Goal: Navigation & Orientation: Find specific page/section

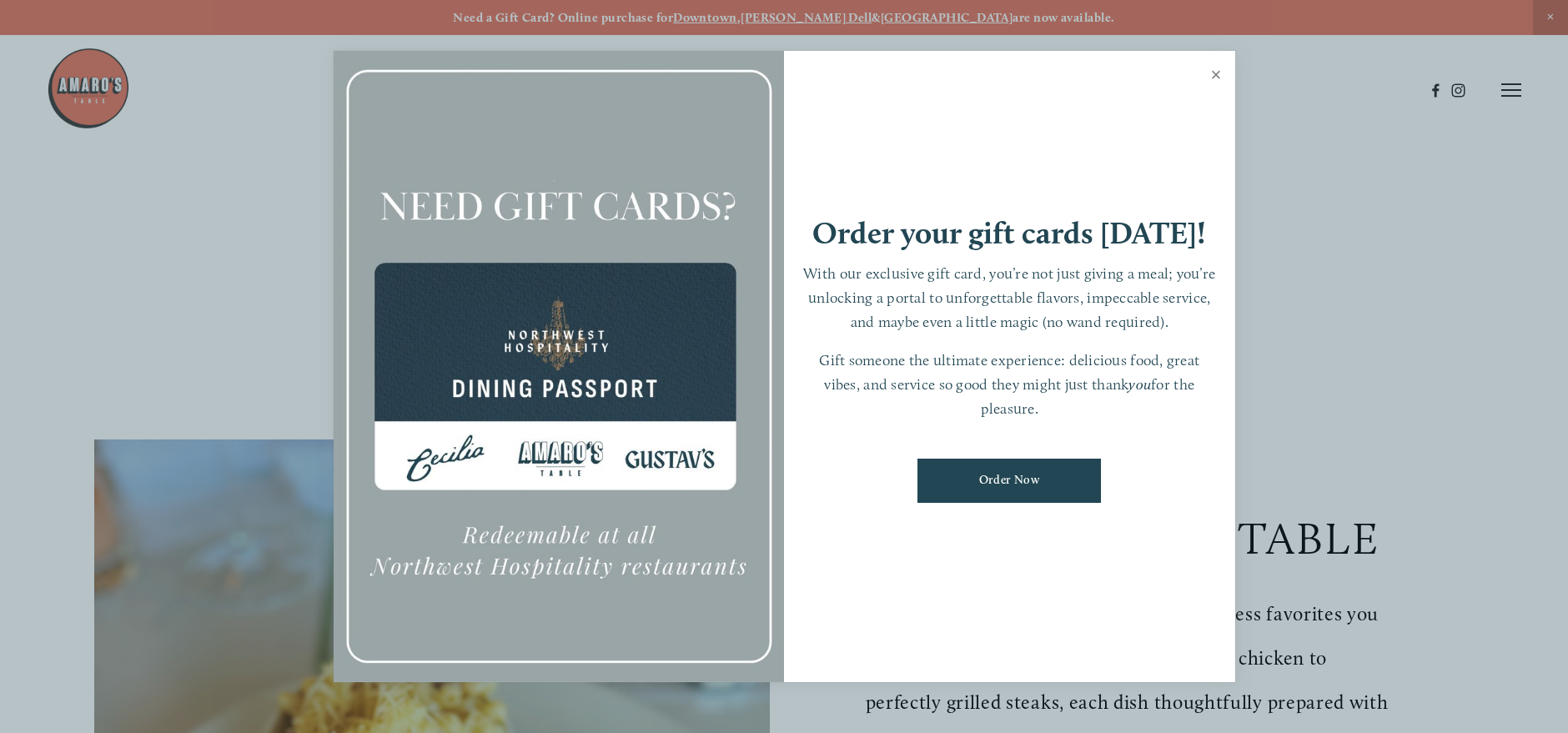
click at [1218, 74] on link "Close" at bounding box center [1216, 77] width 33 height 47
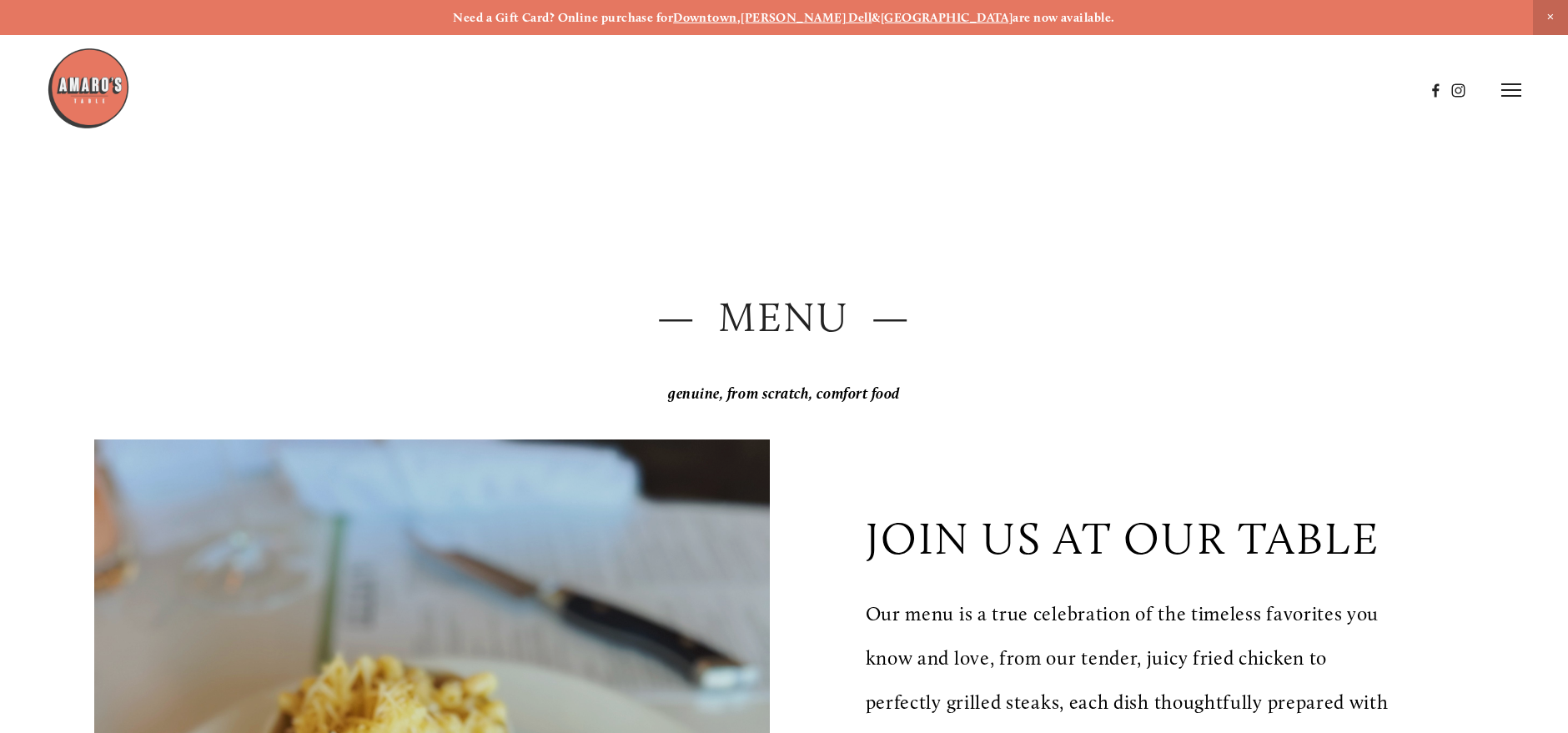
click at [854, 18] on strong "[PERSON_NAME] Dell" at bounding box center [806, 18] width 131 height 15
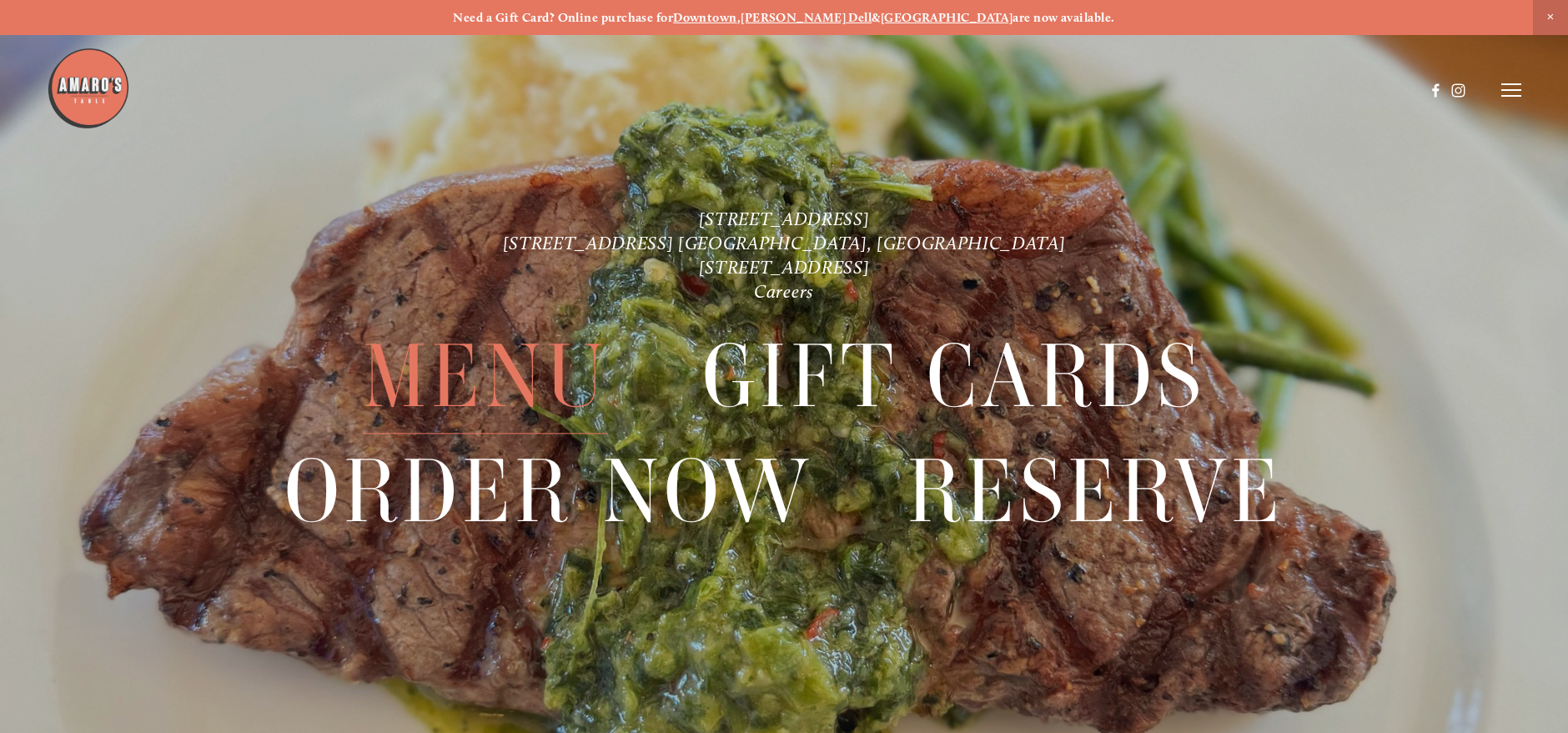
click at [504, 370] on span "Menu" at bounding box center [485, 377] width 245 height 114
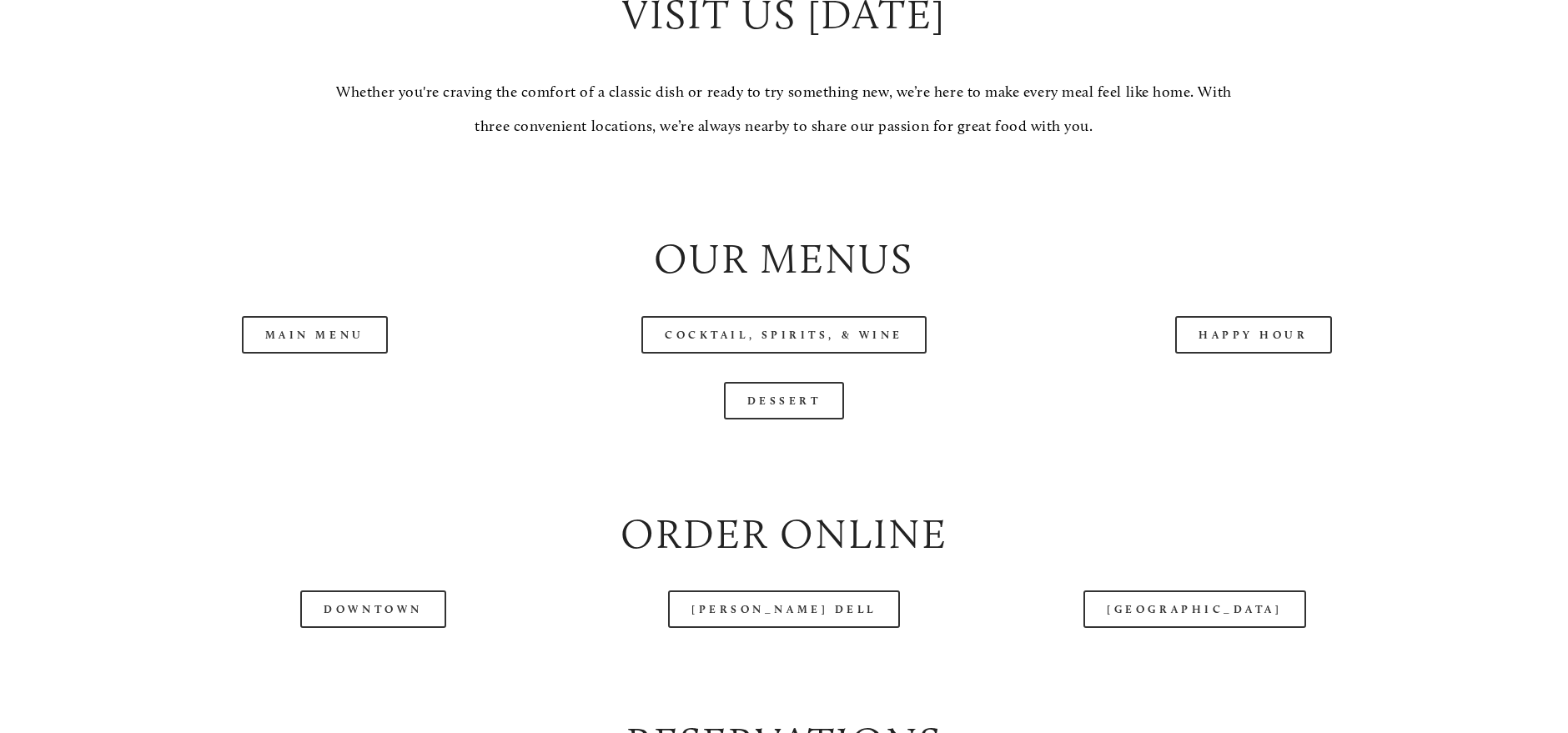
scroll to position [1947, 0]
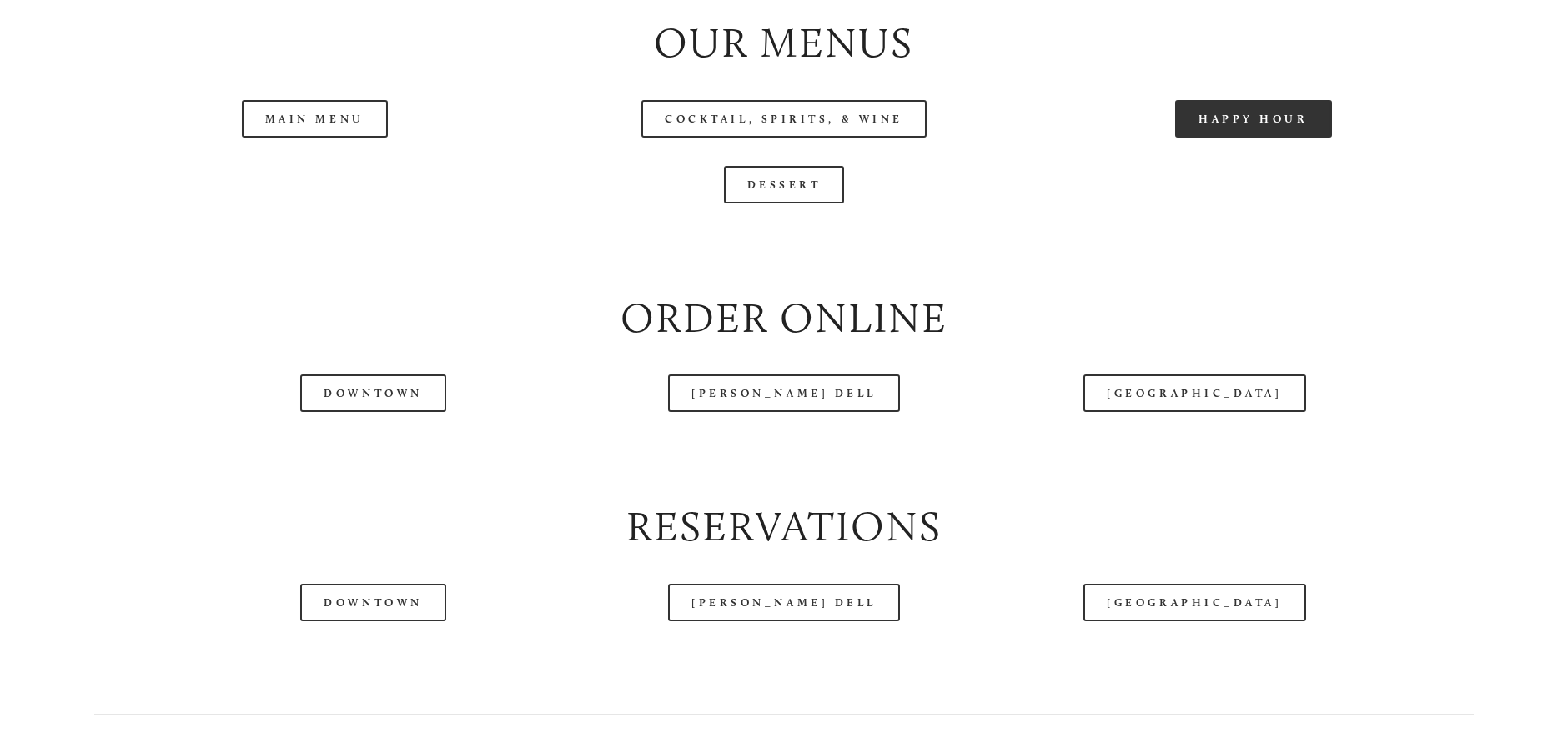
click at [1246, 137] on link "Happy Hour" at bounding box center [1253, 119] width 157 height 38
